Goal: Information Seeking & Learning: Learn about a topic

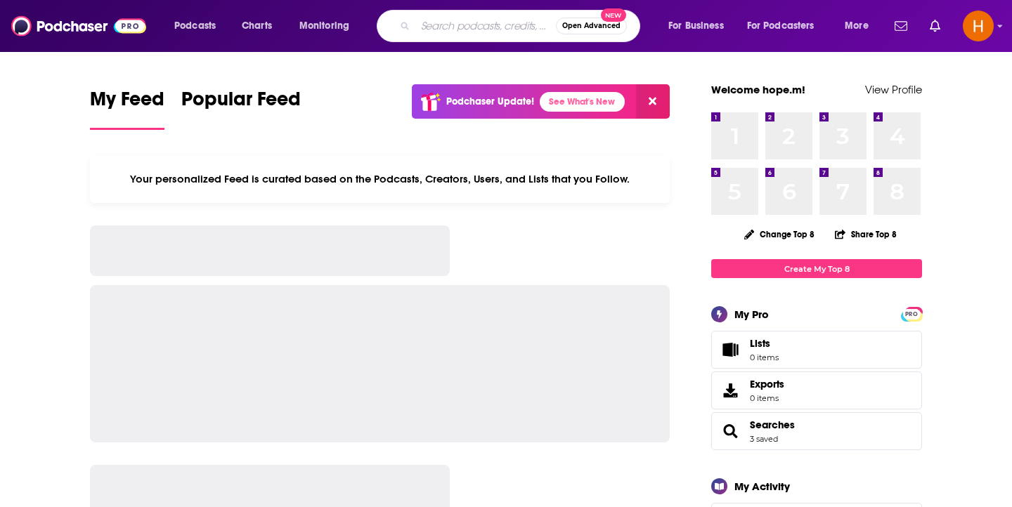
click at [420, 25] on input "Search podcasts, credits, & more..." at bounding box center [485, 26] width 141 height 22
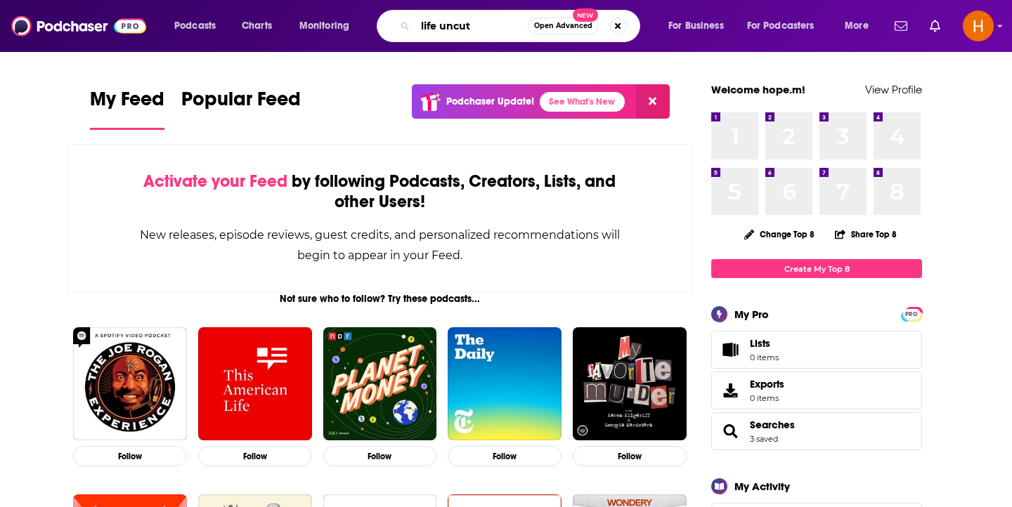
type input "life uncut"
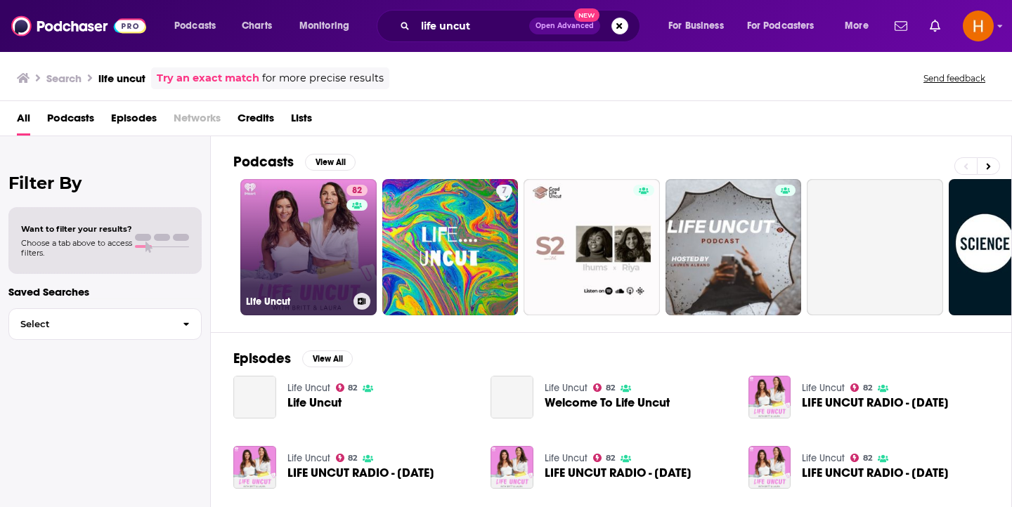
click at [325, 268] on link "82 Life Uncut" at bounding box center [308, 247] width 136 height 136
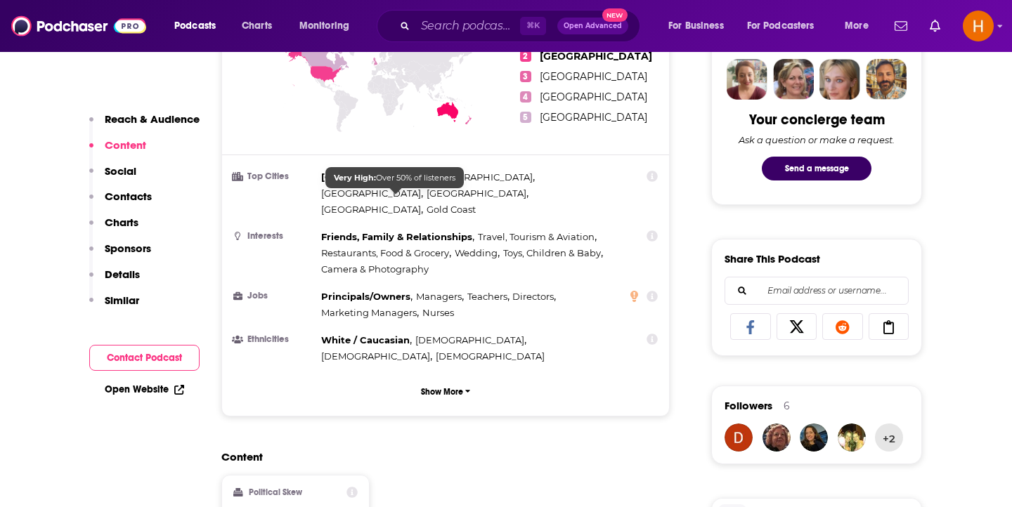
scroll to position [682, 0]
